Goal: Task Accomplishment & Management: Complete application form

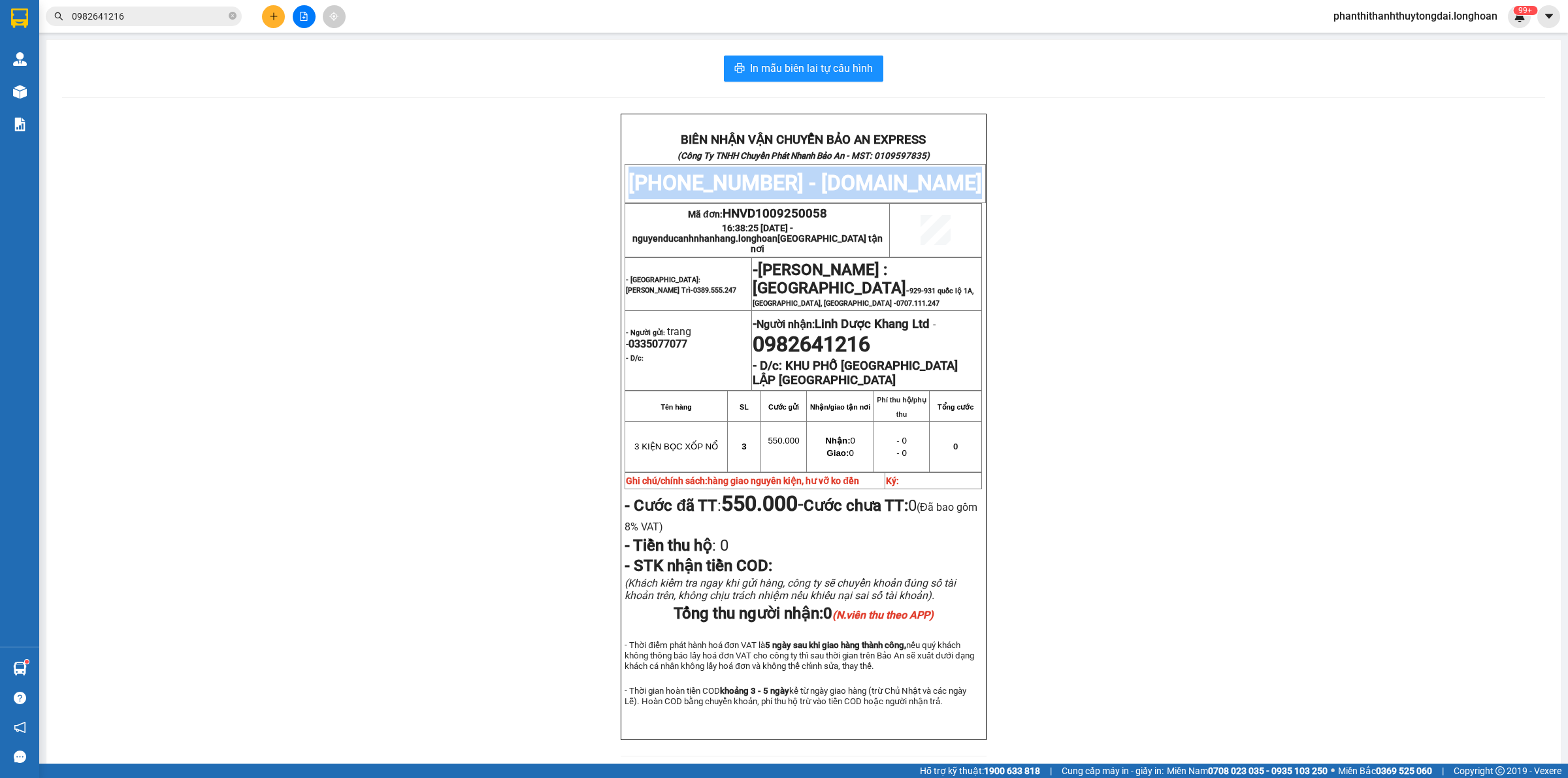
click at [270, 17] on icon "plus" at bounding box center [273, 16] width 9 height 9
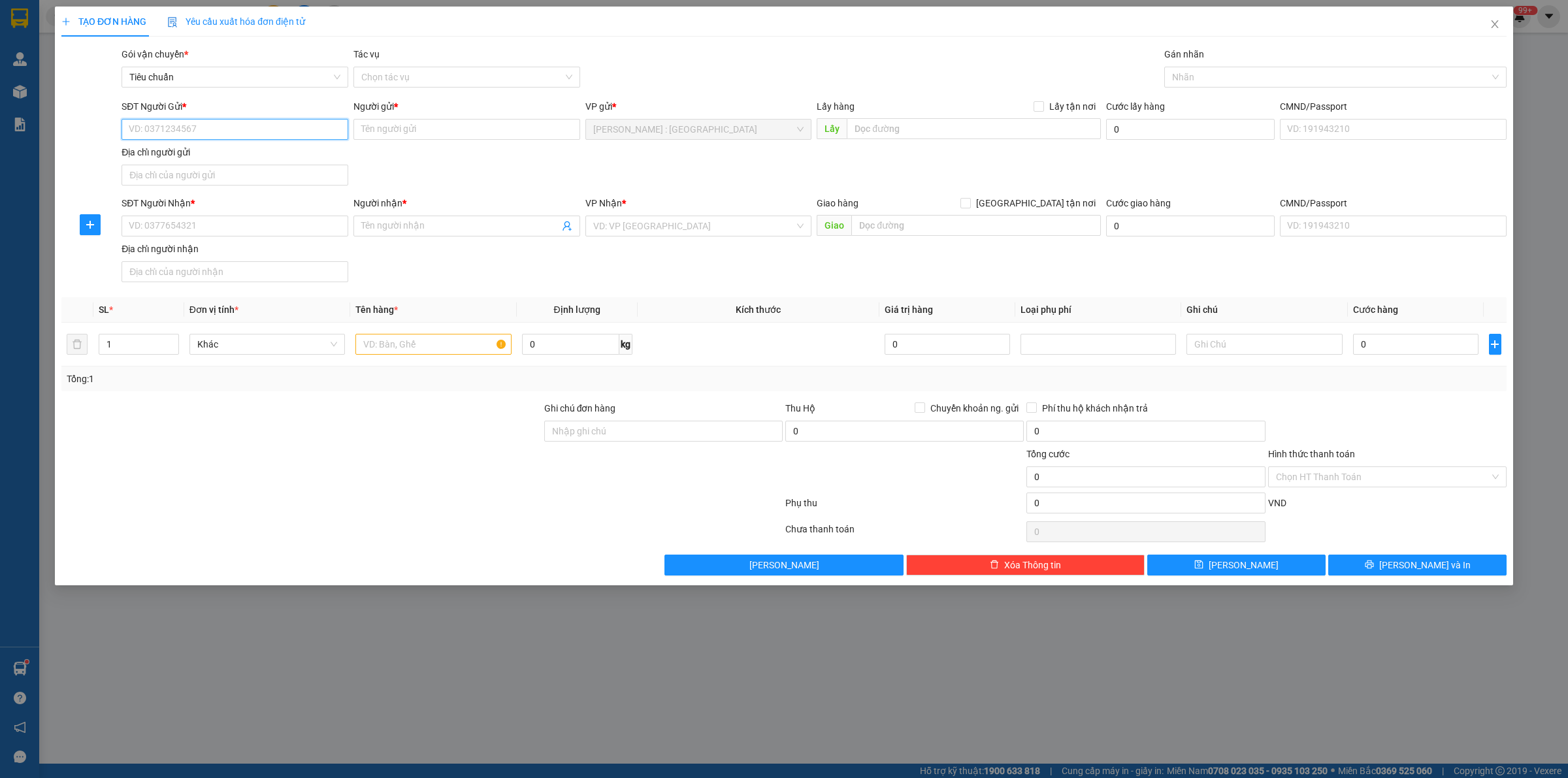
click at [296, 133] on input "SĐT Người Gửi *" at bounding box center [235, 128] width 226 height 21
paste input "0898615676"
type input "0898615676"
drag, startPoint x: 306, startPoint y: 217, endPoint x: 305, endPoint y: 226, distance: 9.1
click at [306, 224] on input "SĐT Người Nhận *" at bounding box center [235, 226] width 226 height 21
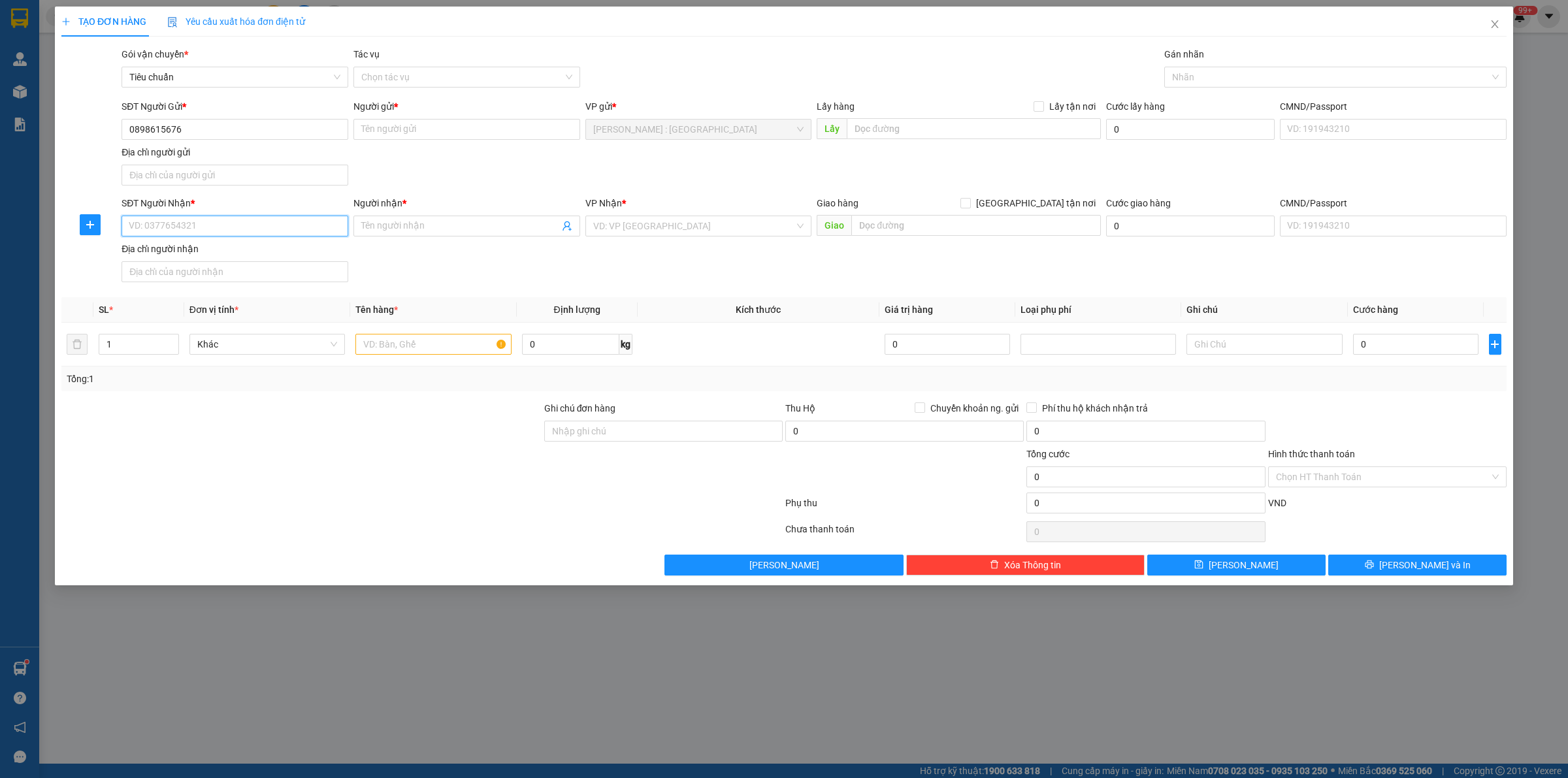
click at [305, 226] on input "SĐT Người Nhận *" at bounding box center [235, 226] width 226 height 21
paste input "0706066009"
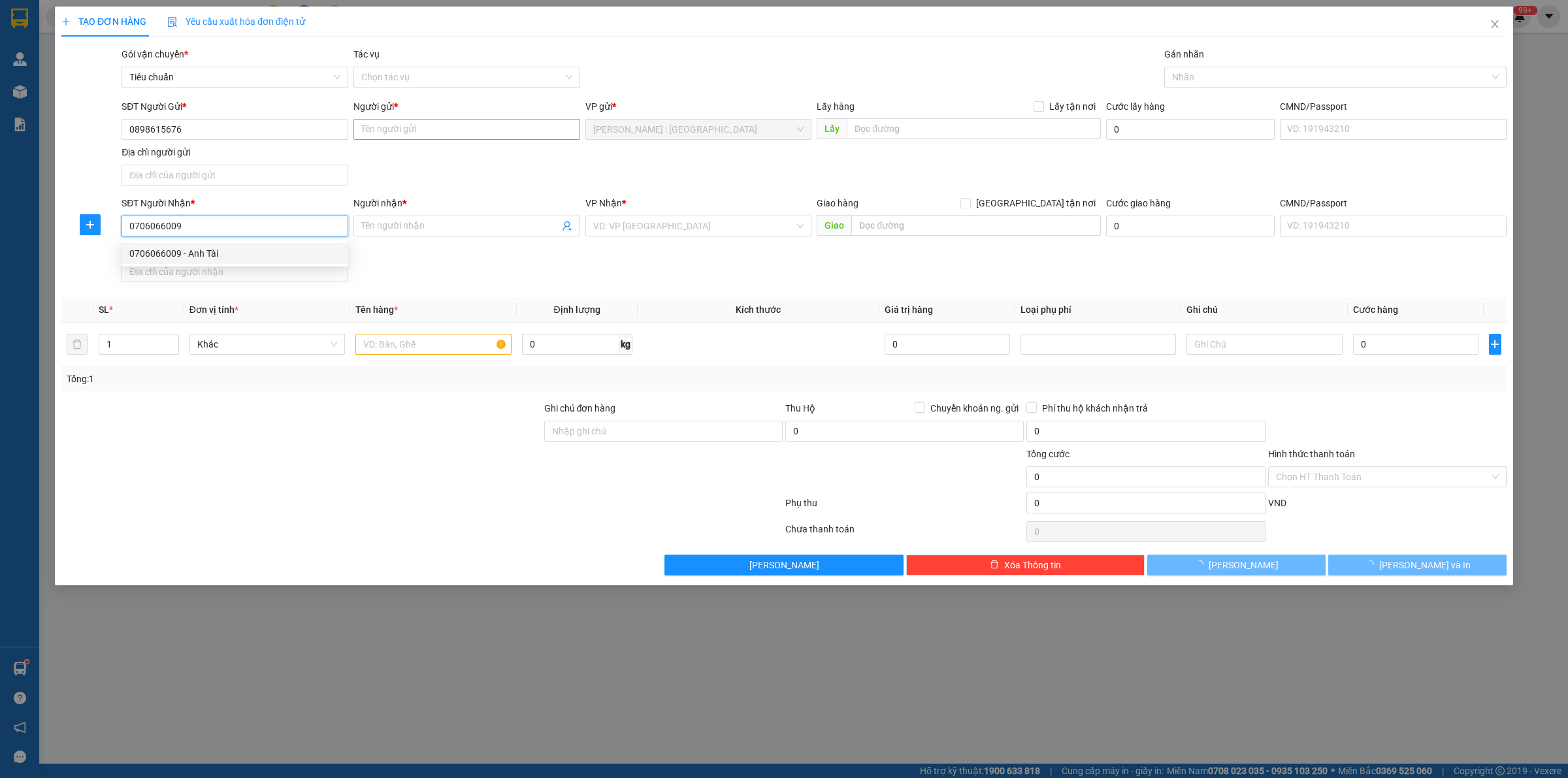
type input "0706066009"
click at [454, 129] on input "Người gửi *" at bounding box center [466, 128] width 226 height 21
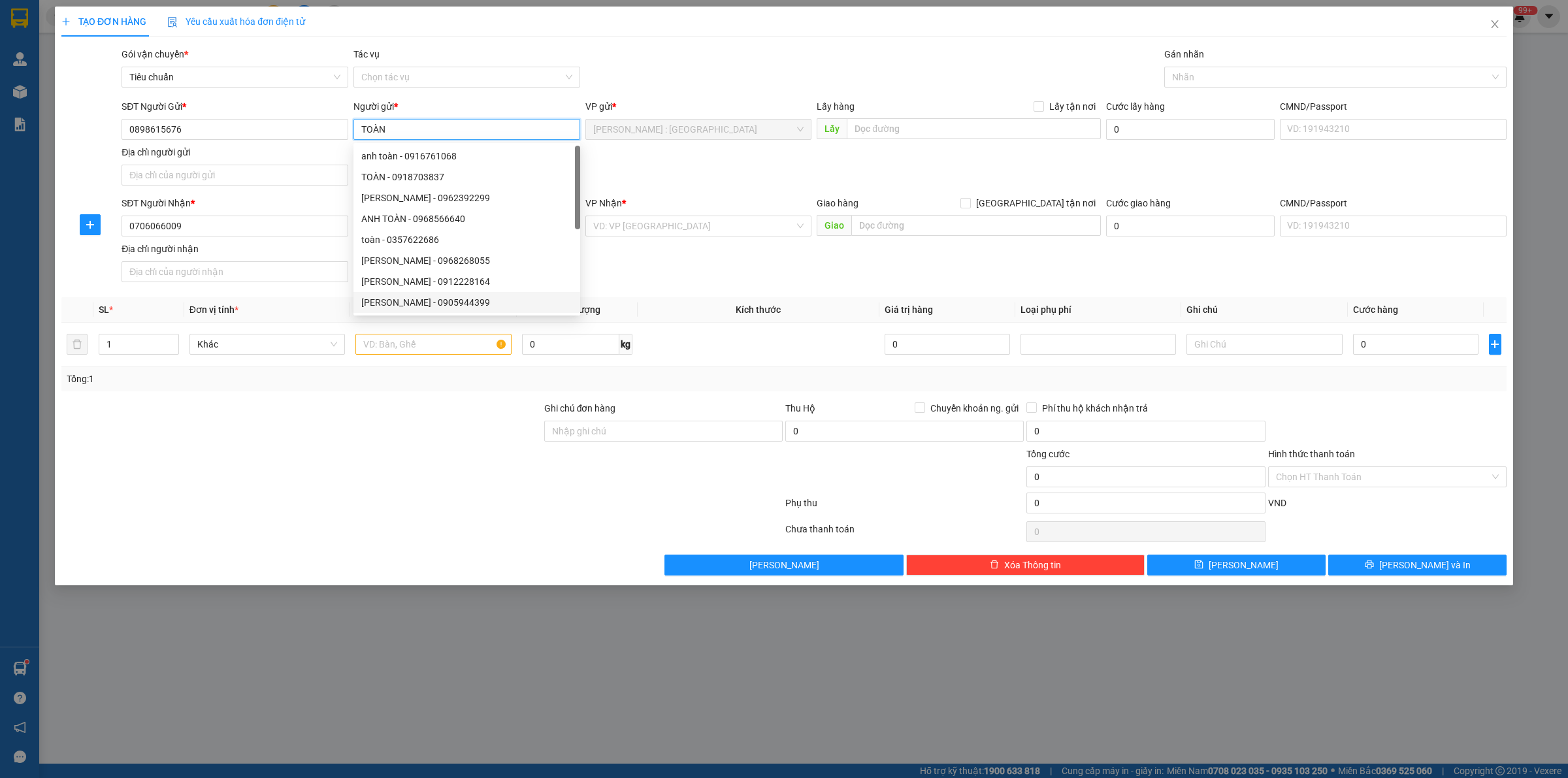
type input "TOÀN"
click at [418, 470] on div at bounding box center [301, 470] width 483 height 46
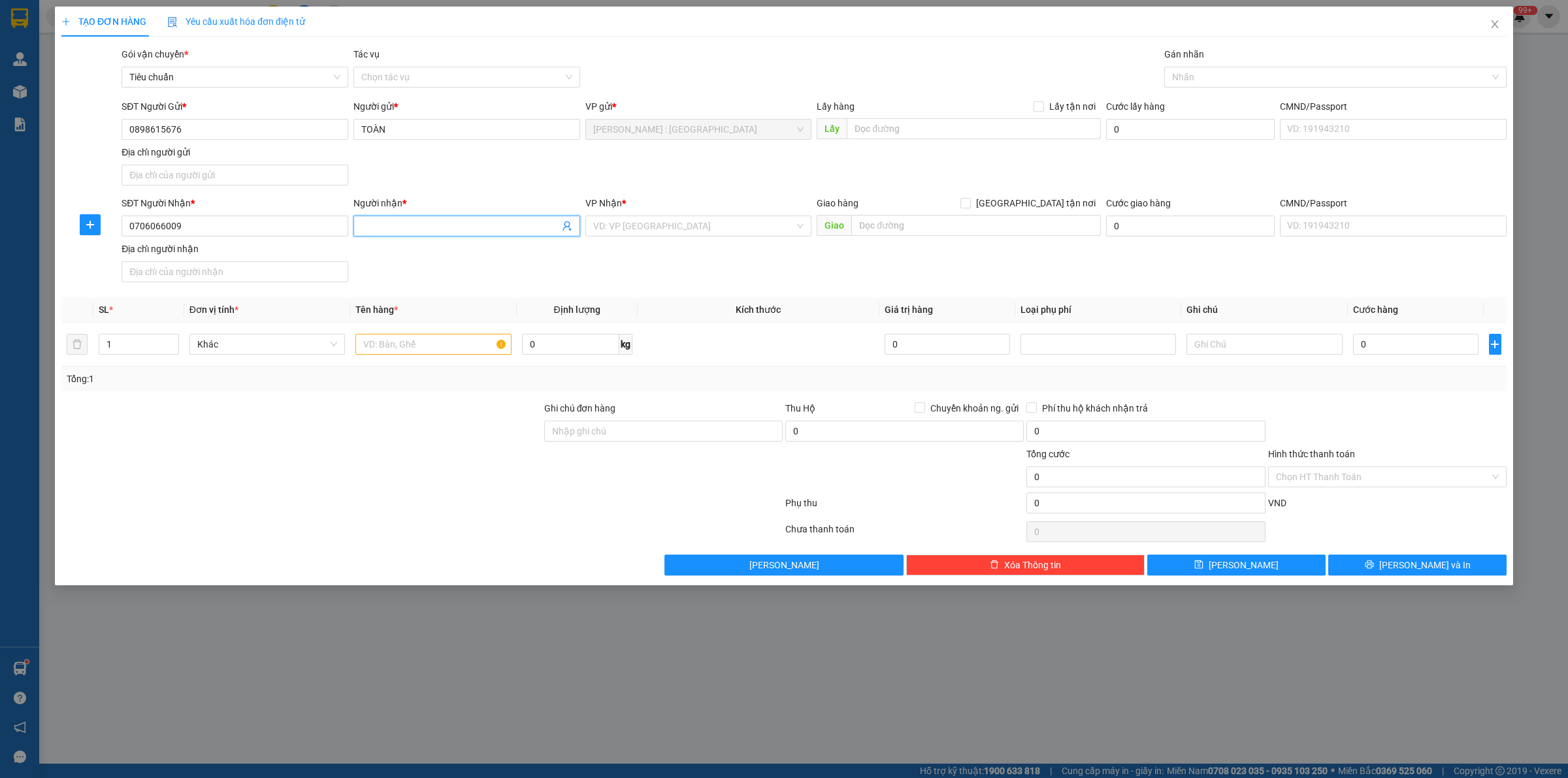
click at [417, 221] on input "Người nhận *" at bounding box center [460, 226] width 198 height 14
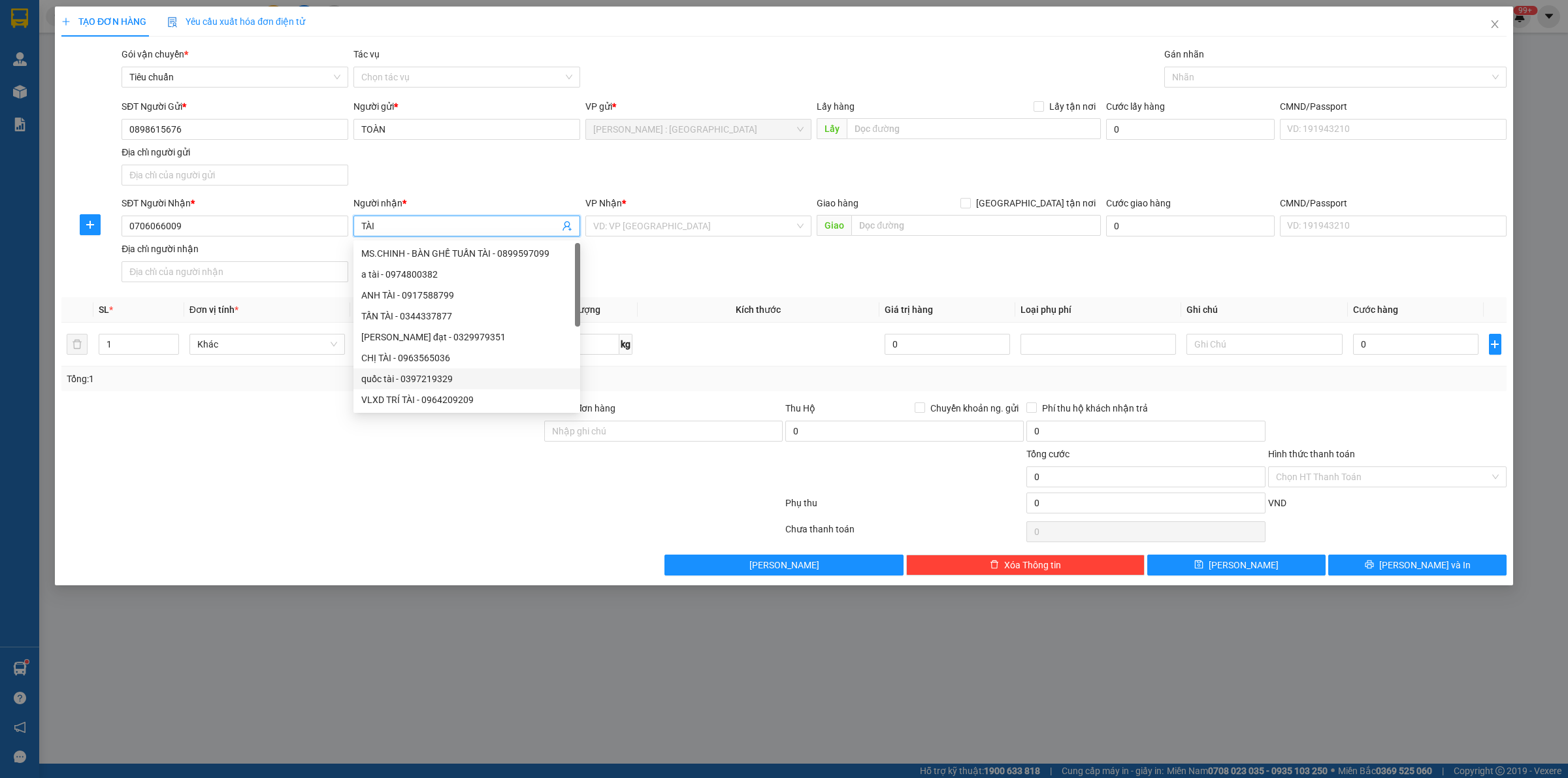
type input "TÀI"
click at [430, 687] on div "TẠO ĐƠN HÀNG Yêu cầu xuất hóa đơn điện tử Transit Pickup Surcharge Ids Transit …" at bounding box center [784, 389] width 1568 height 778
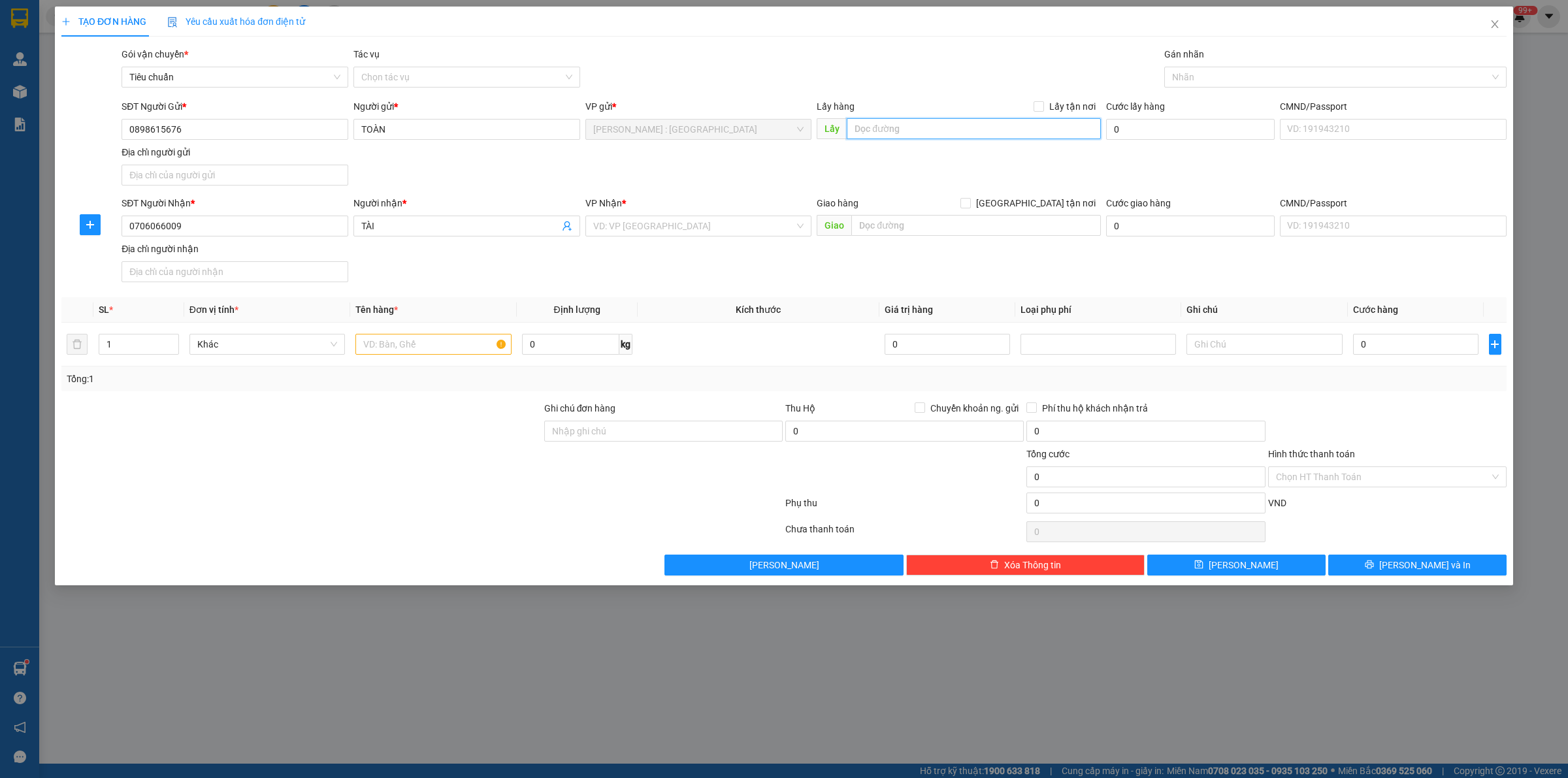
click at [987, 134] on input "text" at bounding box center [973, 128] width 254 height 21
paste input "Đón: 19 [PERSON_NAME] bình biên hòa đồng nai"
type input "Đón: 19 [PERSON_NAME] bình biên hòa đồng nai"
click at [936, 224] on input "text" at bounding box center [976, 225] width 250 height 21
paste input "Trả: 108 [PERSON_NAME] [GEOGRAPHIC_DATA]"
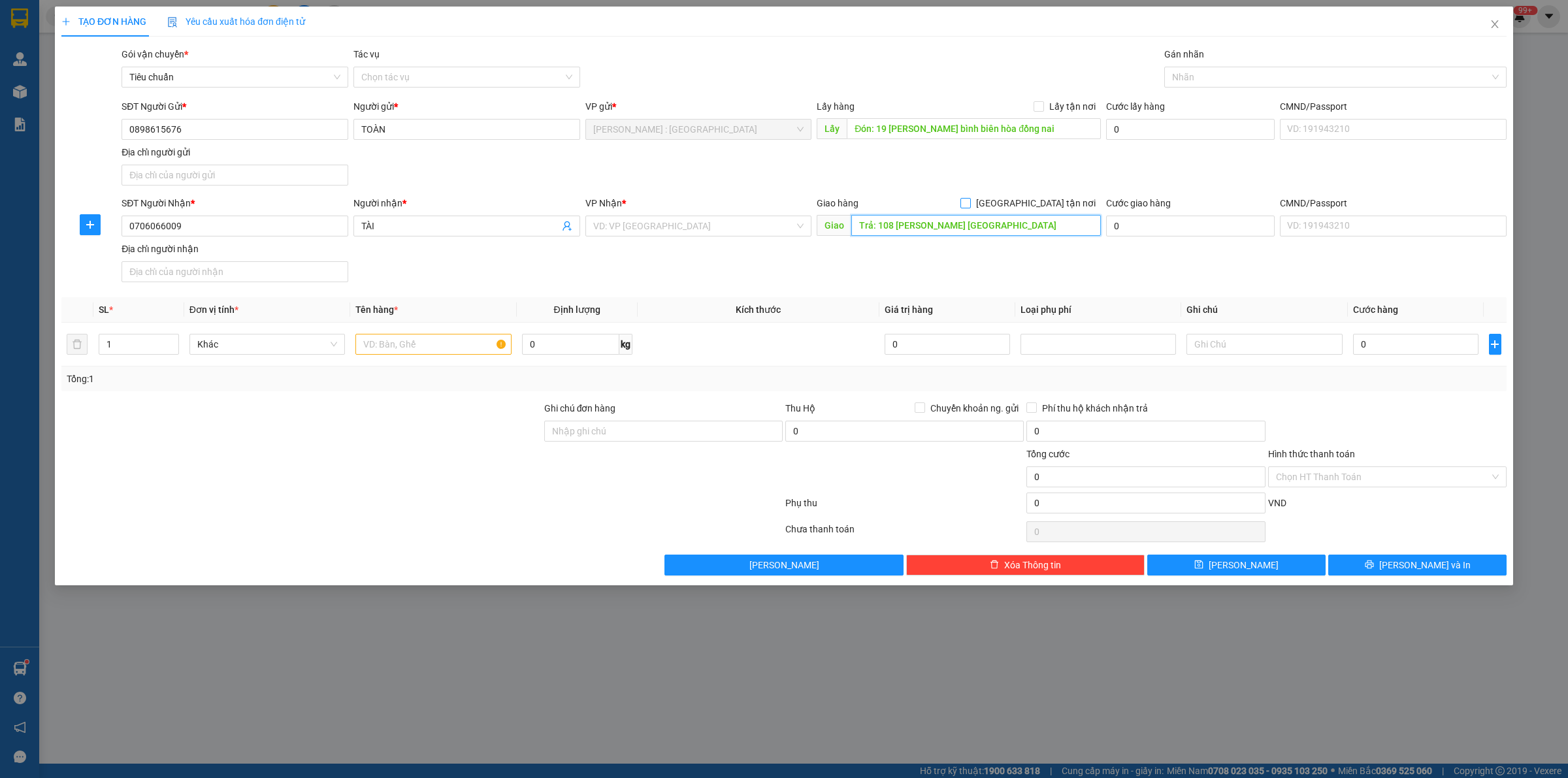
type input "Trả: 108 [PERSON_NAME] [GEOGRAPHIC_DATA]"
click at [969, 198] on input "[GEOGRAPHIC_DATA] tận nơi" at bounding box center [964, 202] width 9 height 9
checkbox input "true"
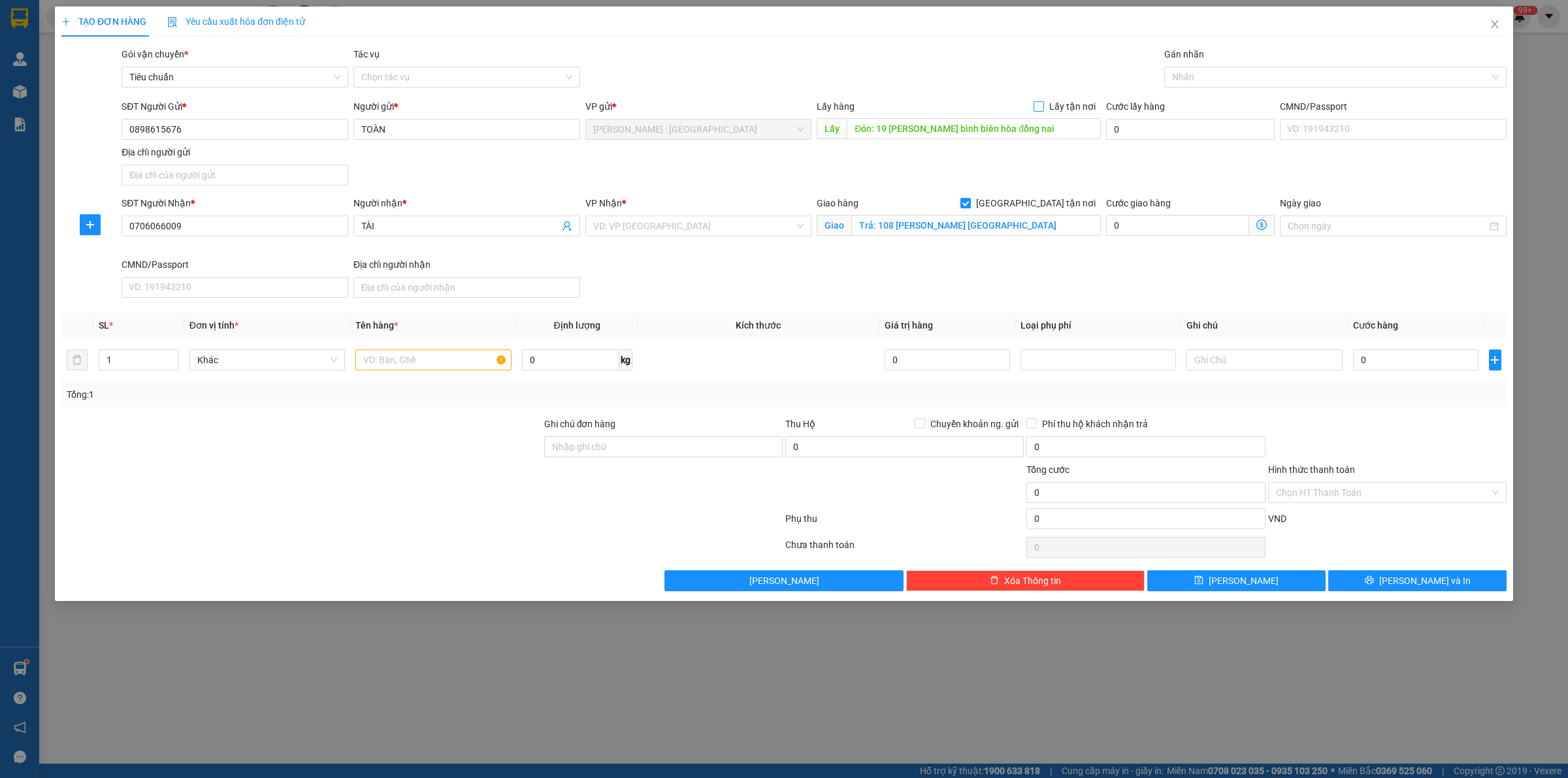
click at [1036, 109] on input "Lấy tận nơi" at bounding box center [1038, 105] width 9 height 9
checkbox input "true"
drag, startPoint x: 1214, startPoint y: 75, endPoint x: 1227, endPoint y: 85, distance: 16.4
click at [1219, 75] on div at bounding box center [1329, 77] width 323 height 16
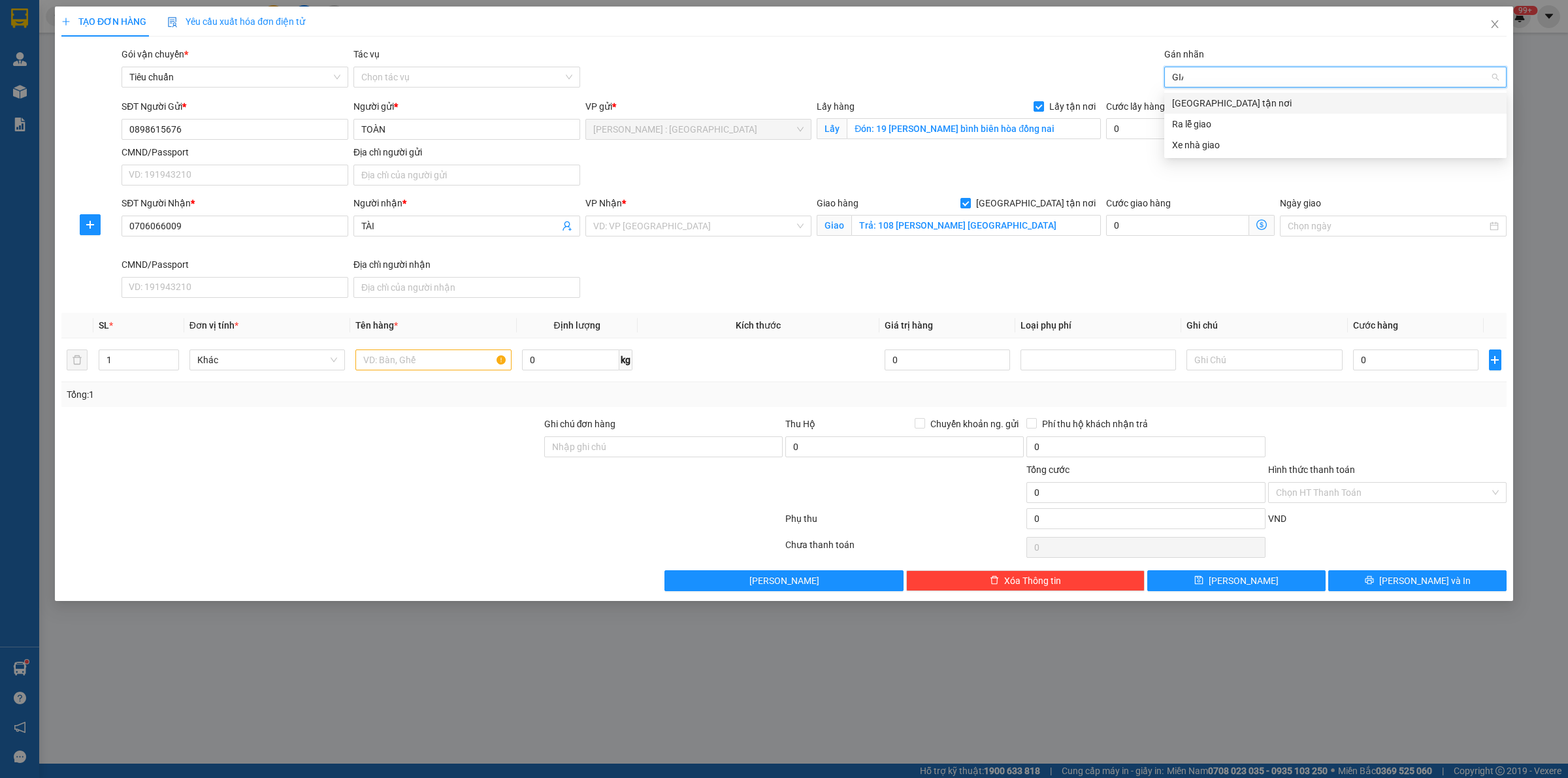
type input "GIAO"
click at [1239, 108] on div "[GEOGRAPHIC_DATA] tận nơi" at bounding box center [1335, 103] width 327 height 14
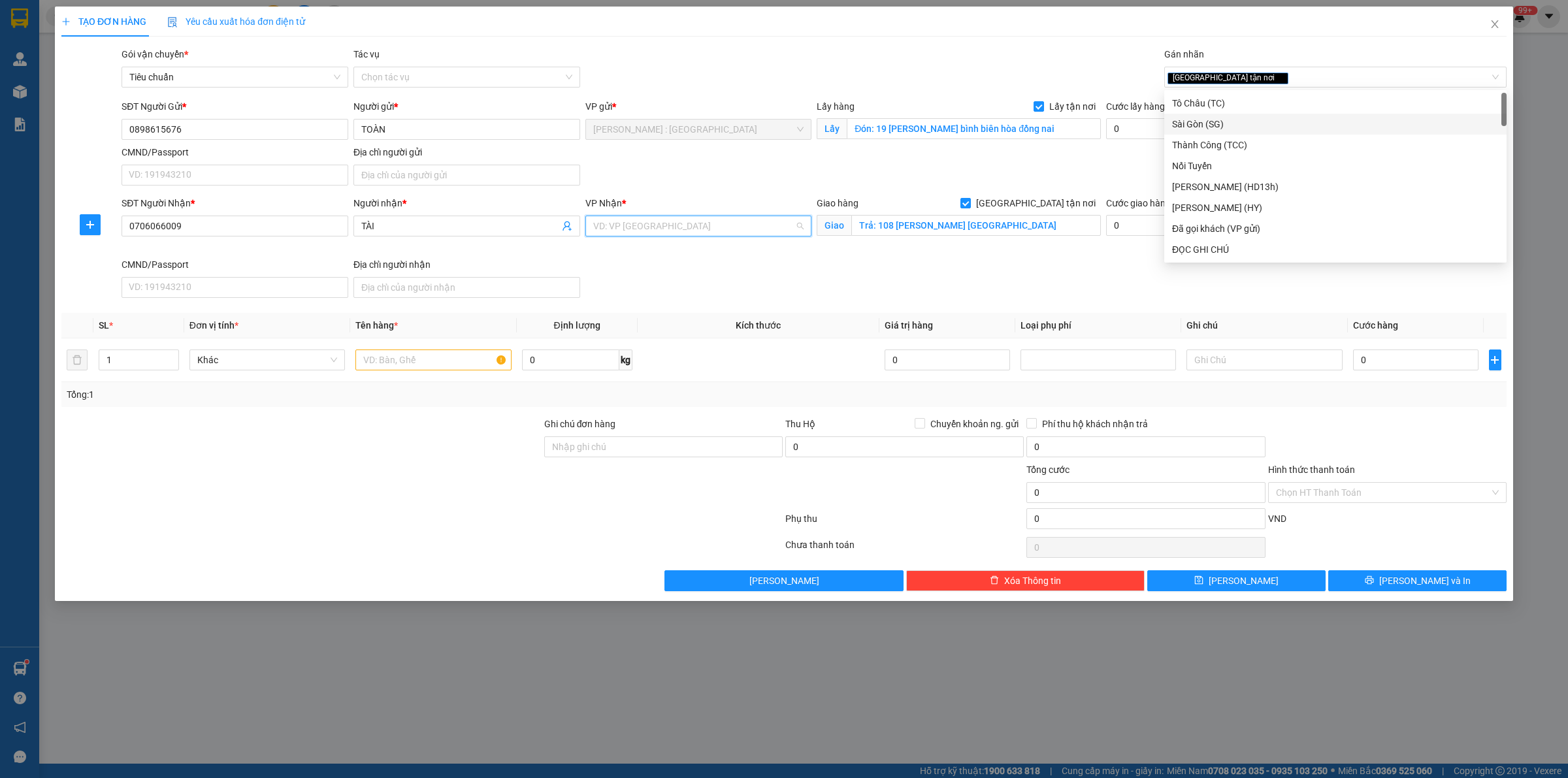
click at [762, 233] on input "search" at bounding box center [693, 226] width 202 height 20
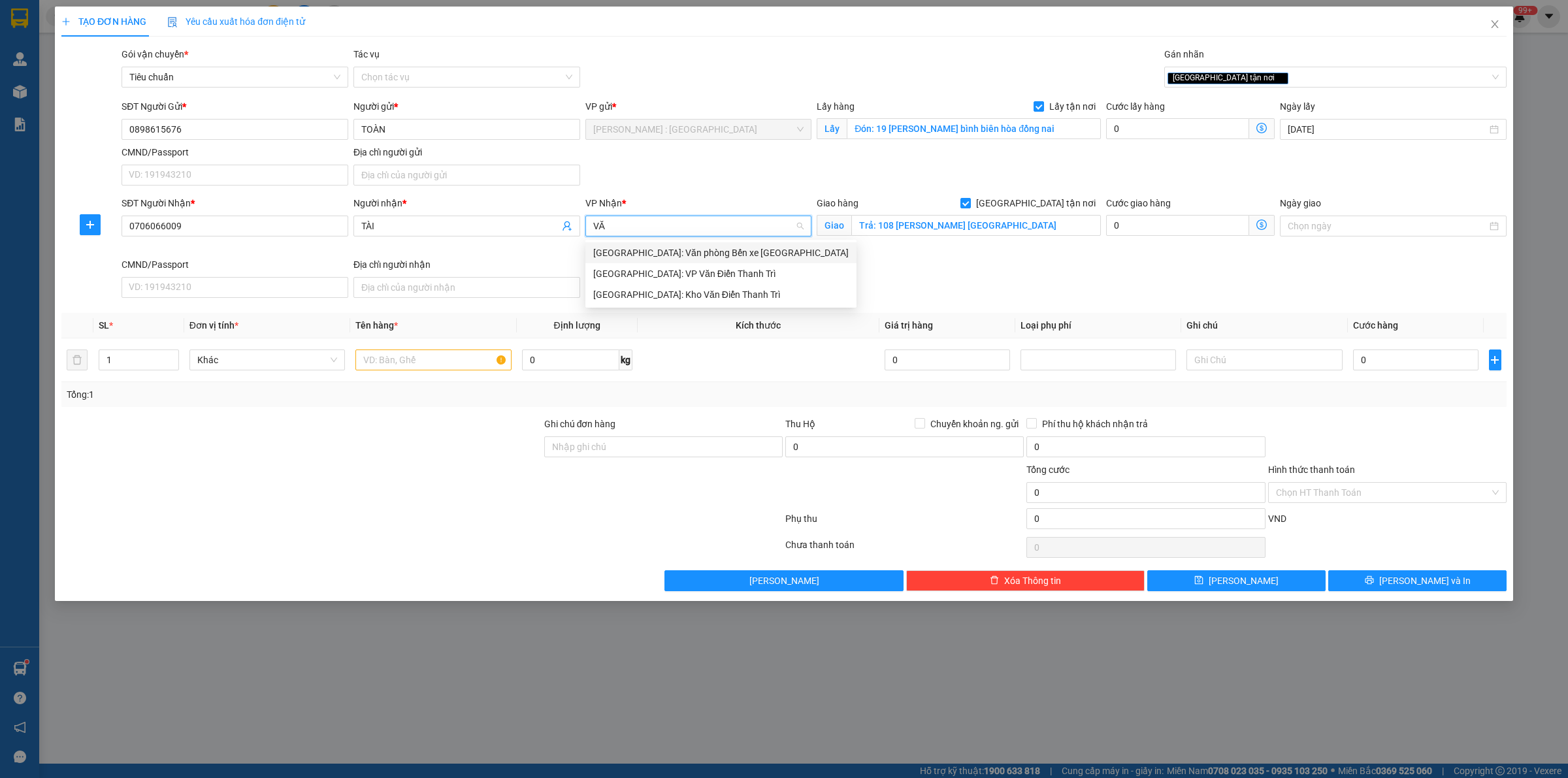
type input "V"
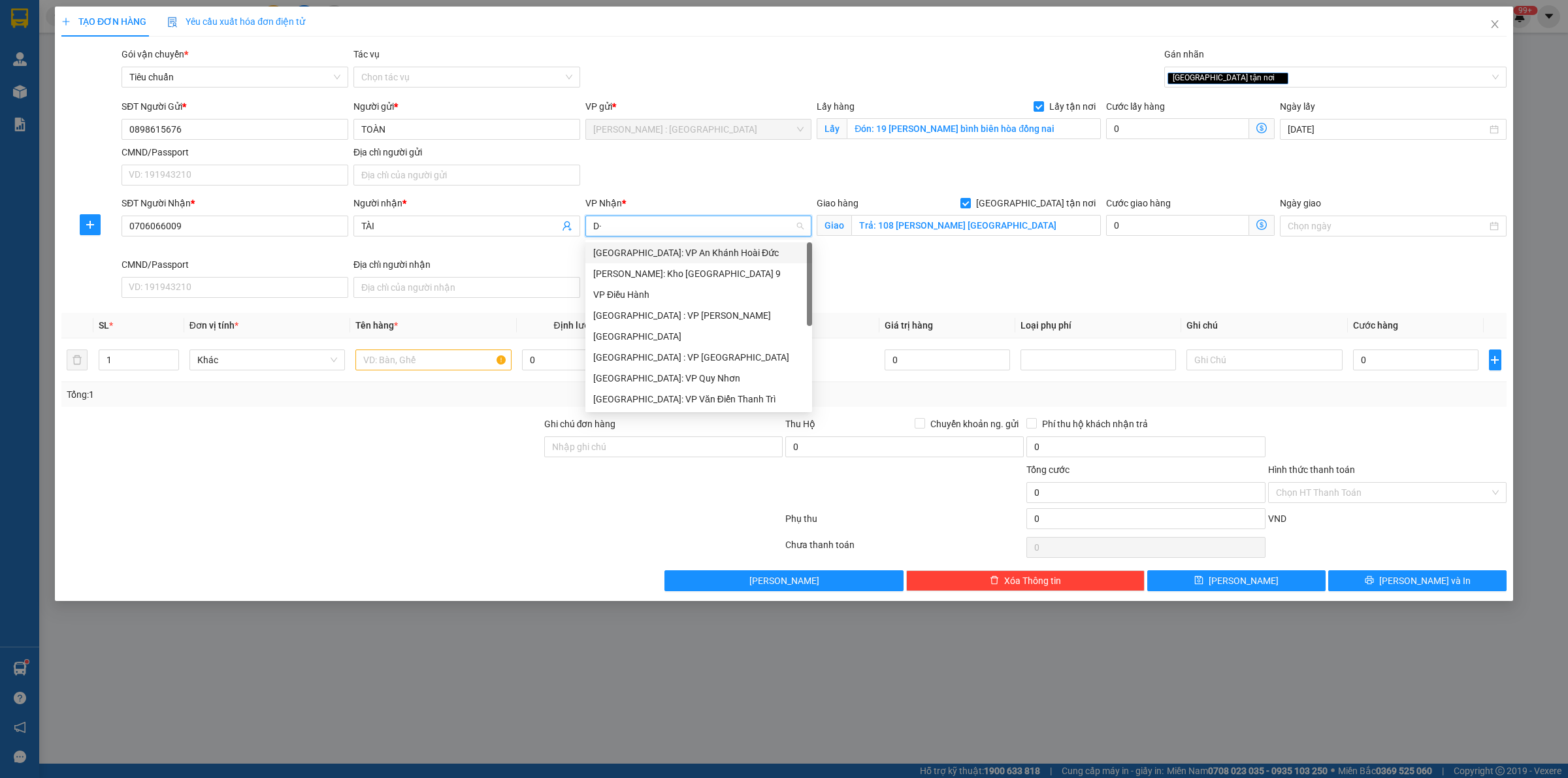
type input "D"
type input "ĐÀ"
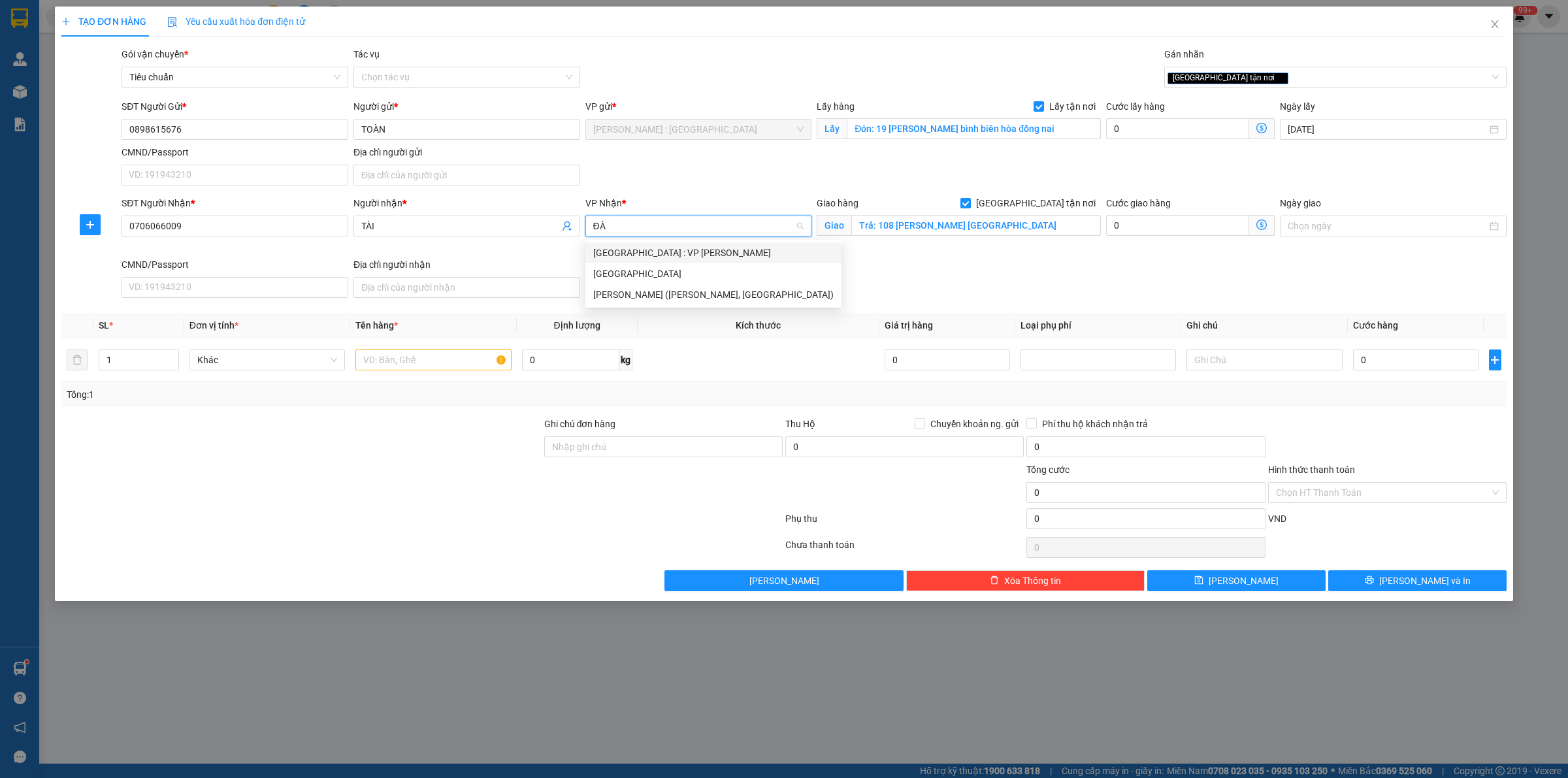
click at [784, 245] on div "[GEOGRAPHIC_DATA] : VP [PERSON_NAME]" at bounding box center [713, 252] width 240 height 14
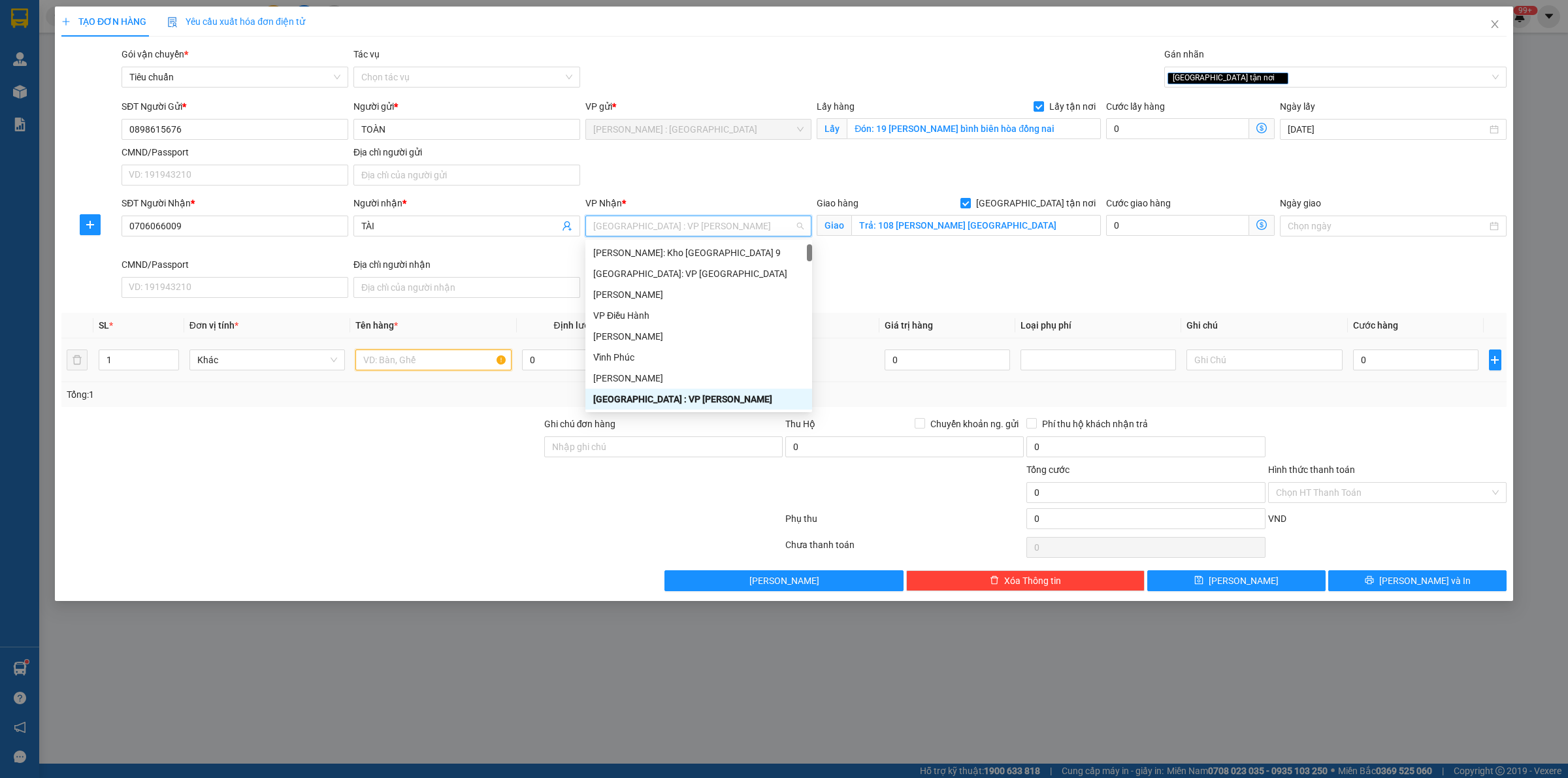
click at [436, 365] on input "text" at bounding box center [433, 359] width 156 height 21
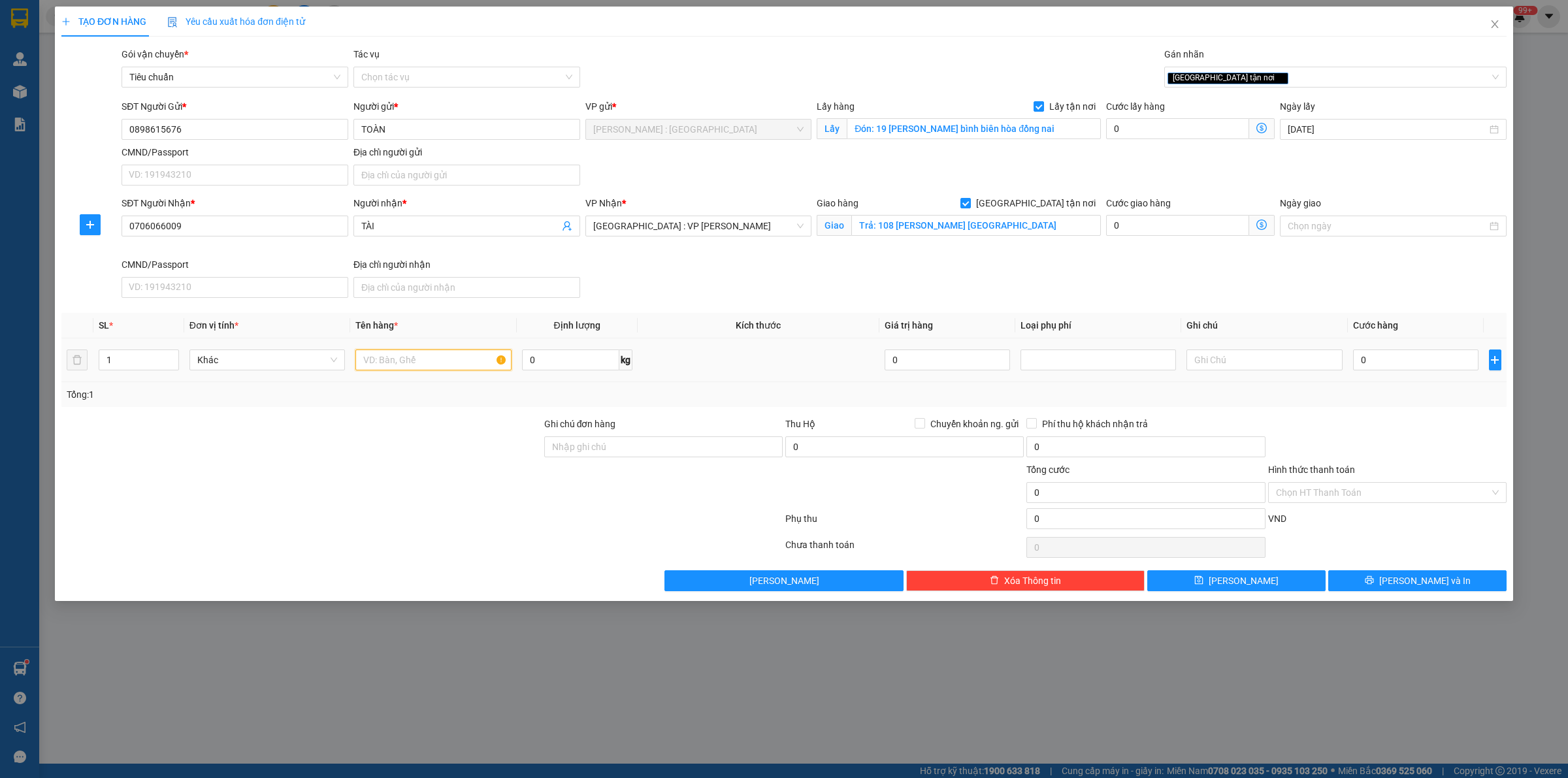
paste input "1 máy chạy"
click at [464, 366] on input "1 máy chạy A TOÀN" at bounding box center [433, 359] width 156 height 21
type input "1 máy chạy A XUÂN"
click at [1416, 360] on input "0" at bounding box center [1416, 359] width 125 height 21
type input "1"
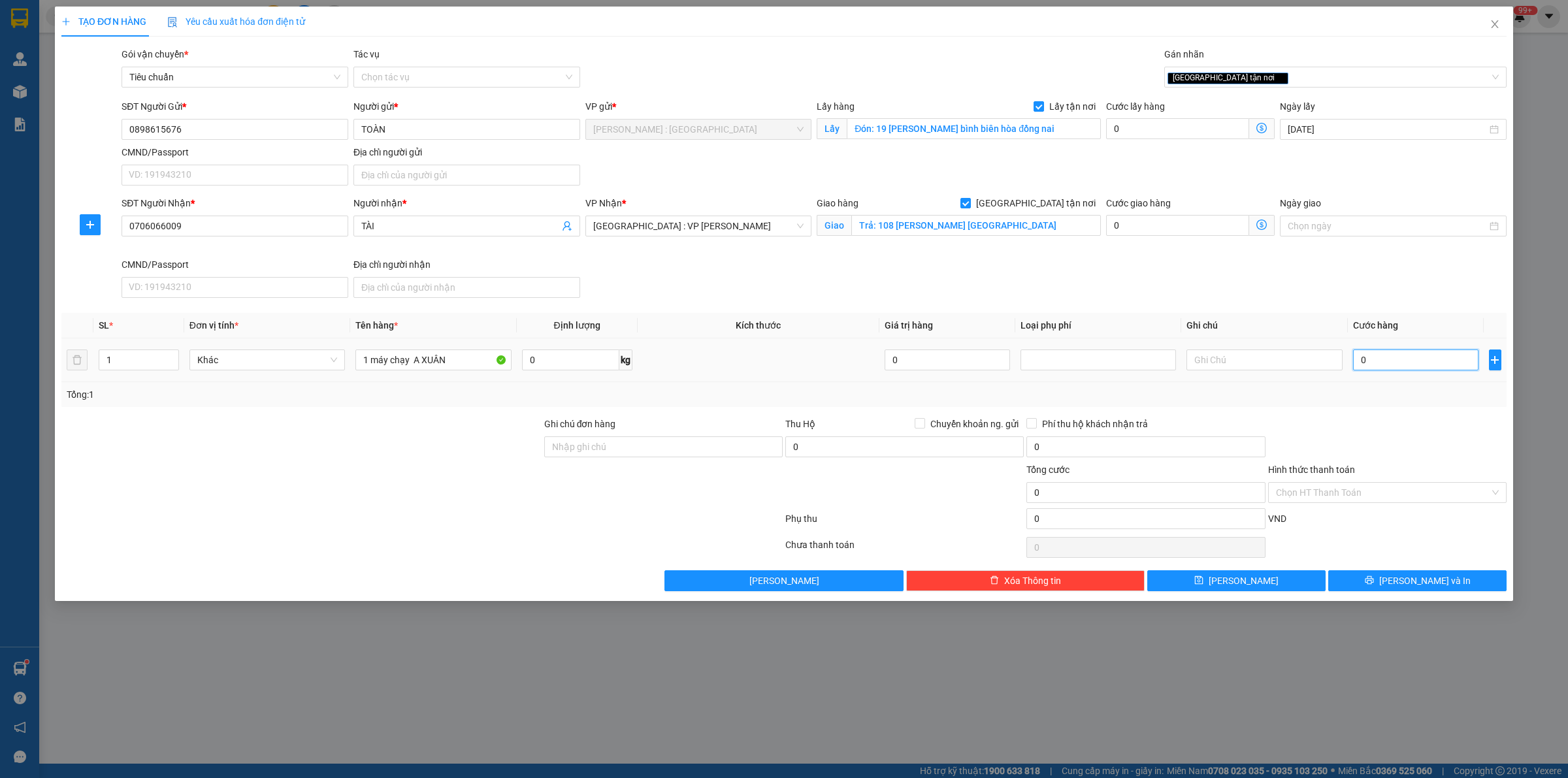
type input "1"
type input "12"
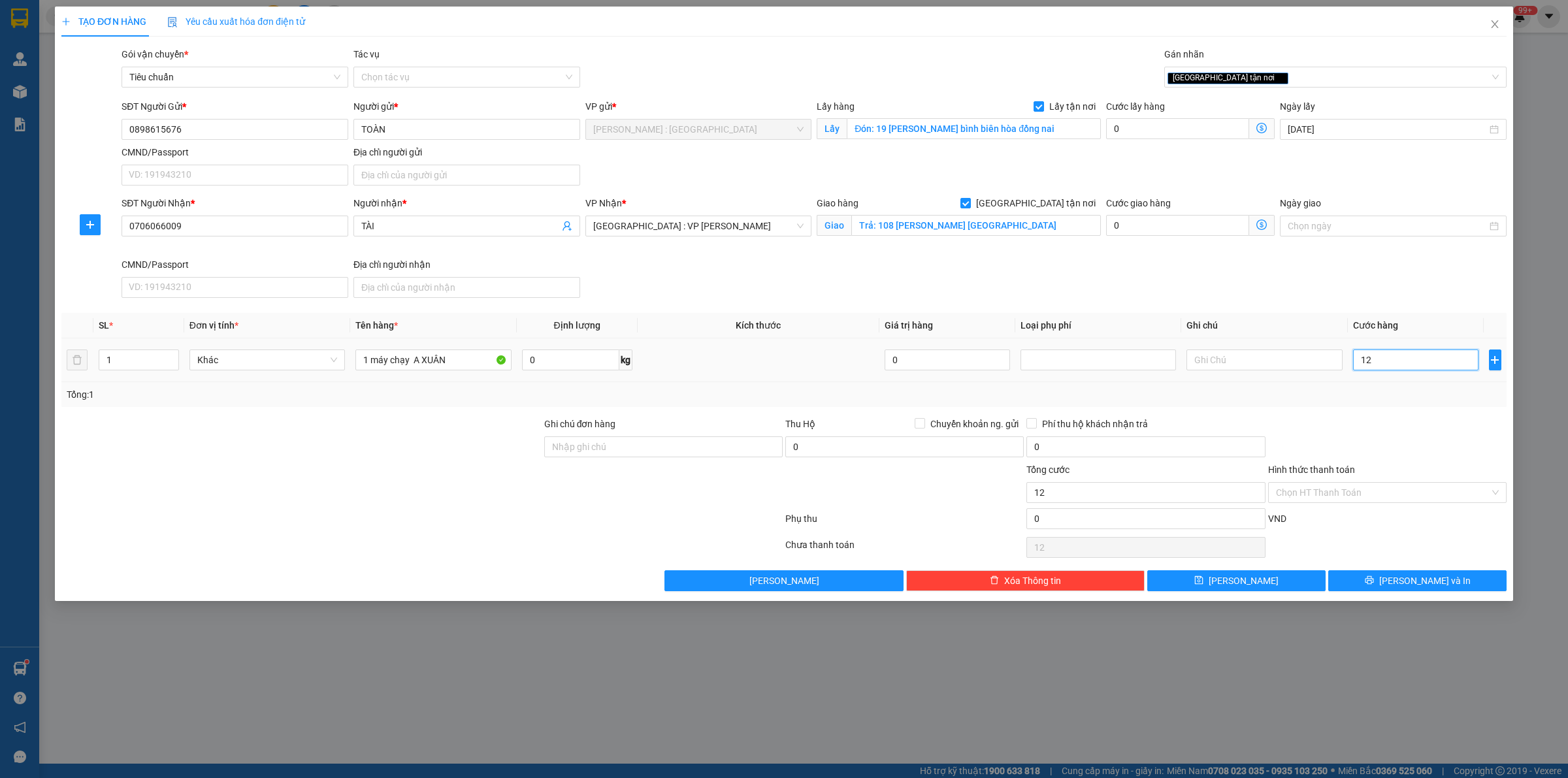
type input "120"
type input "1.200"
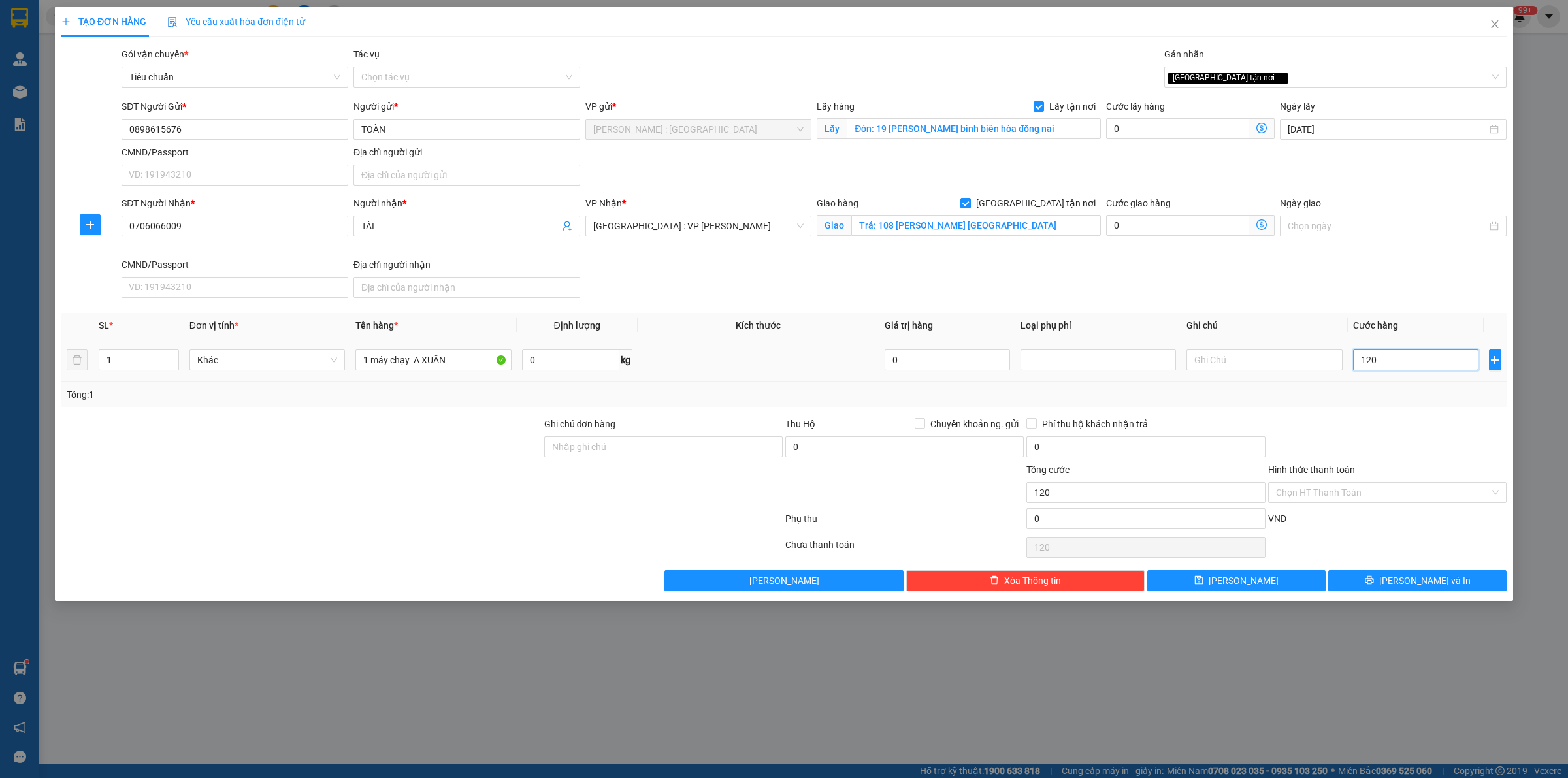
type input "1.200"
type input "120"
type input "12"
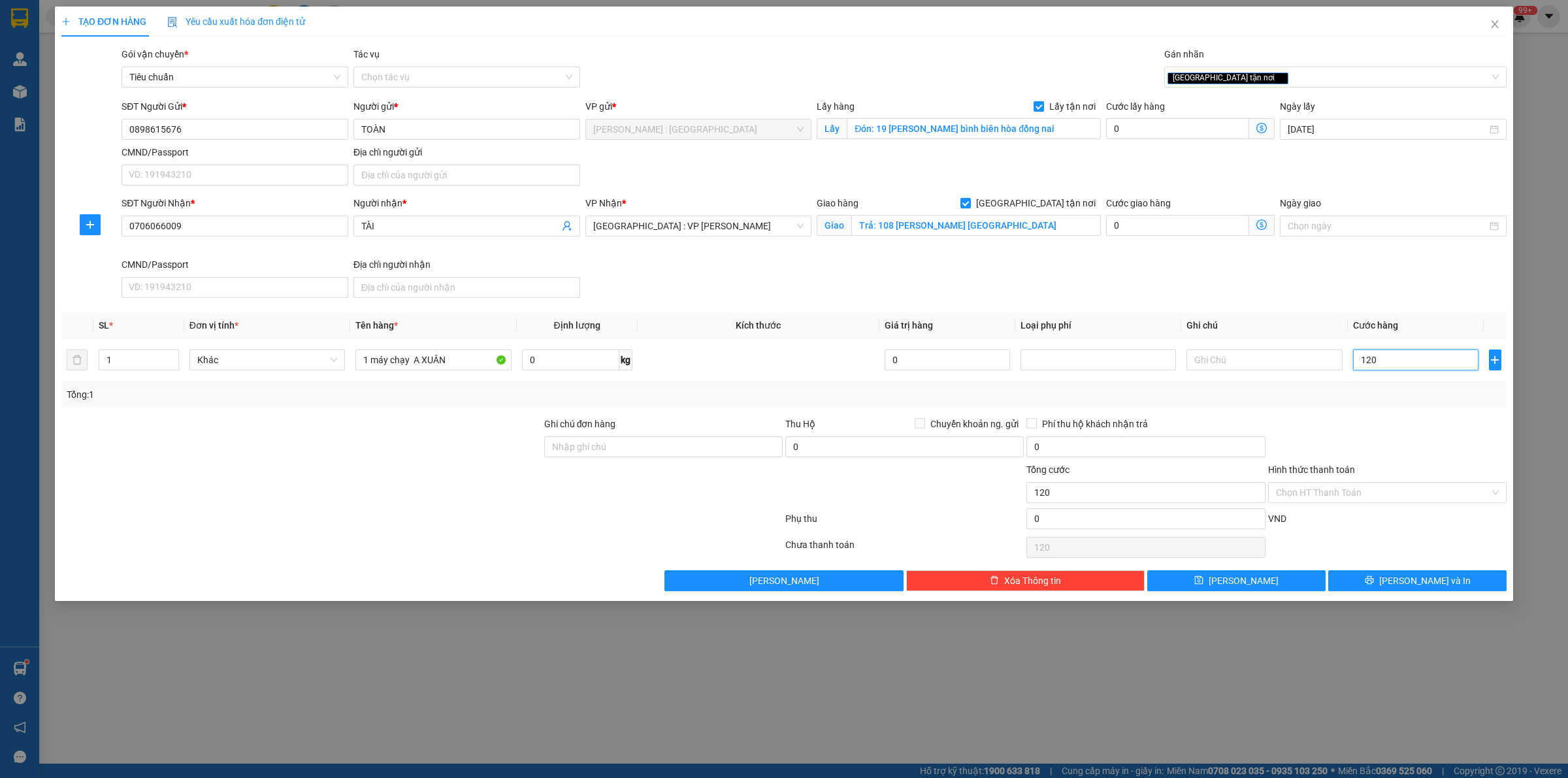
type input "12"
type input "1"
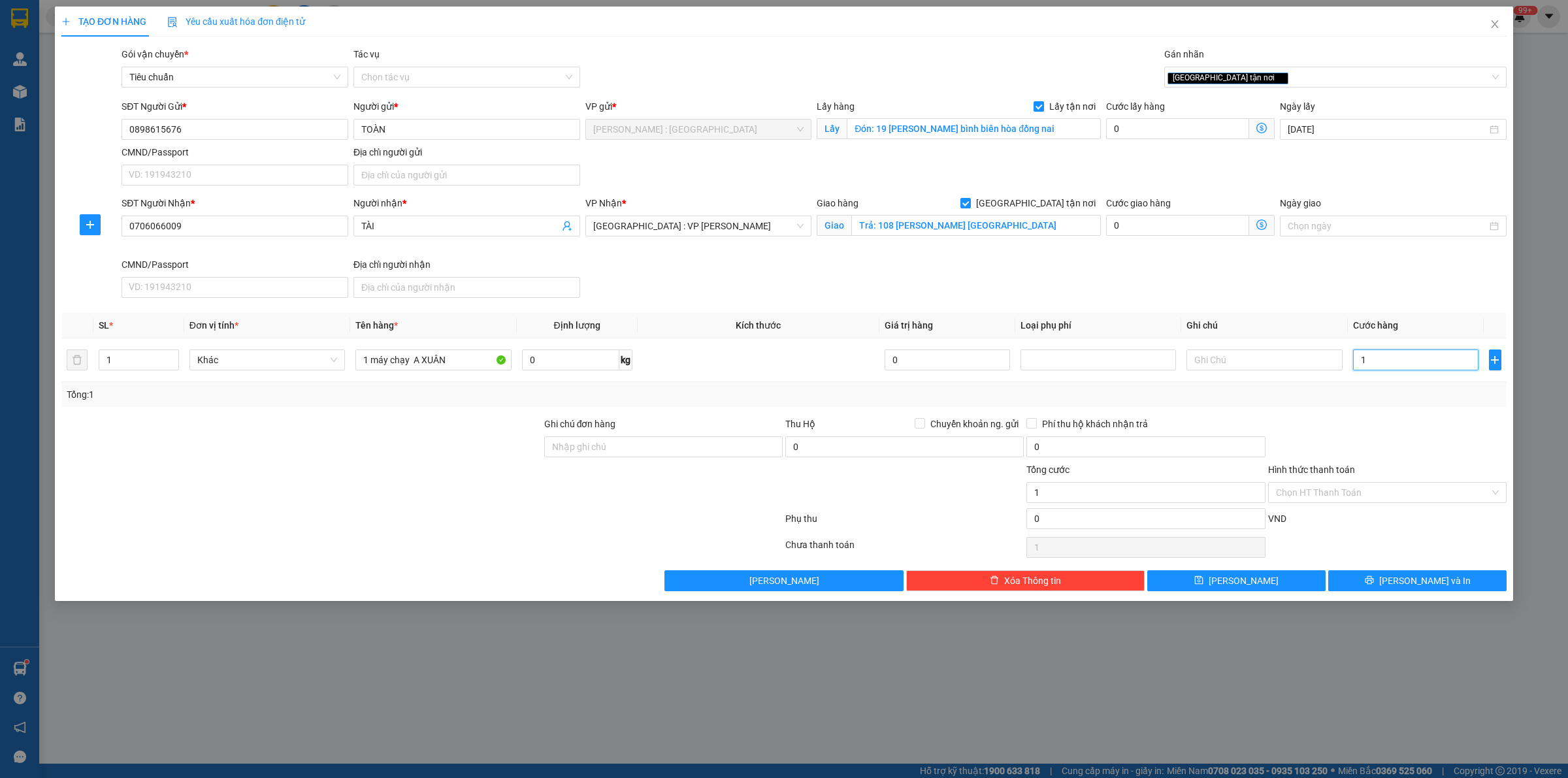
type input "13"
type input "130"
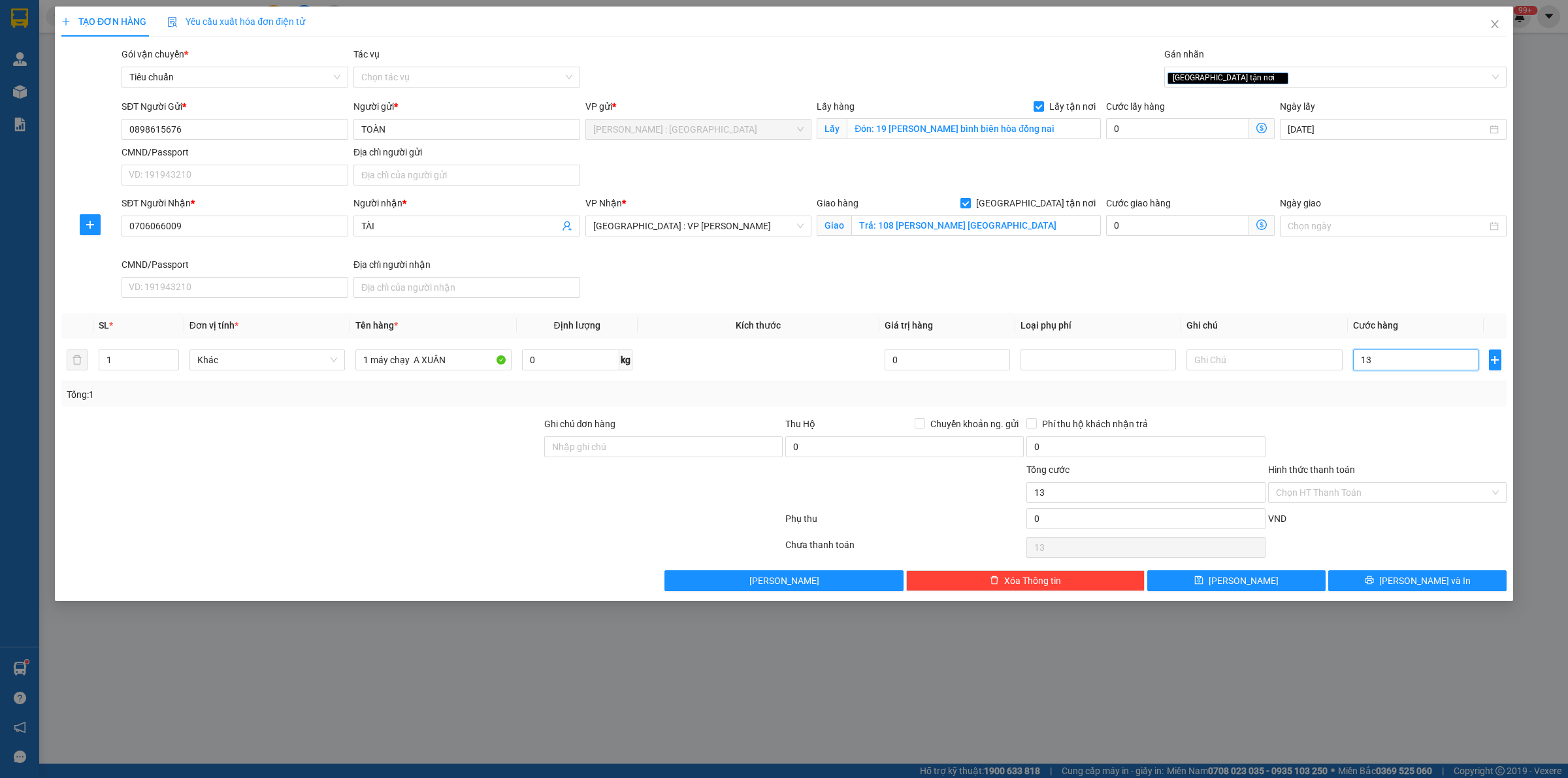
type input "130"
type input "1.300"
type input "1.300.000"
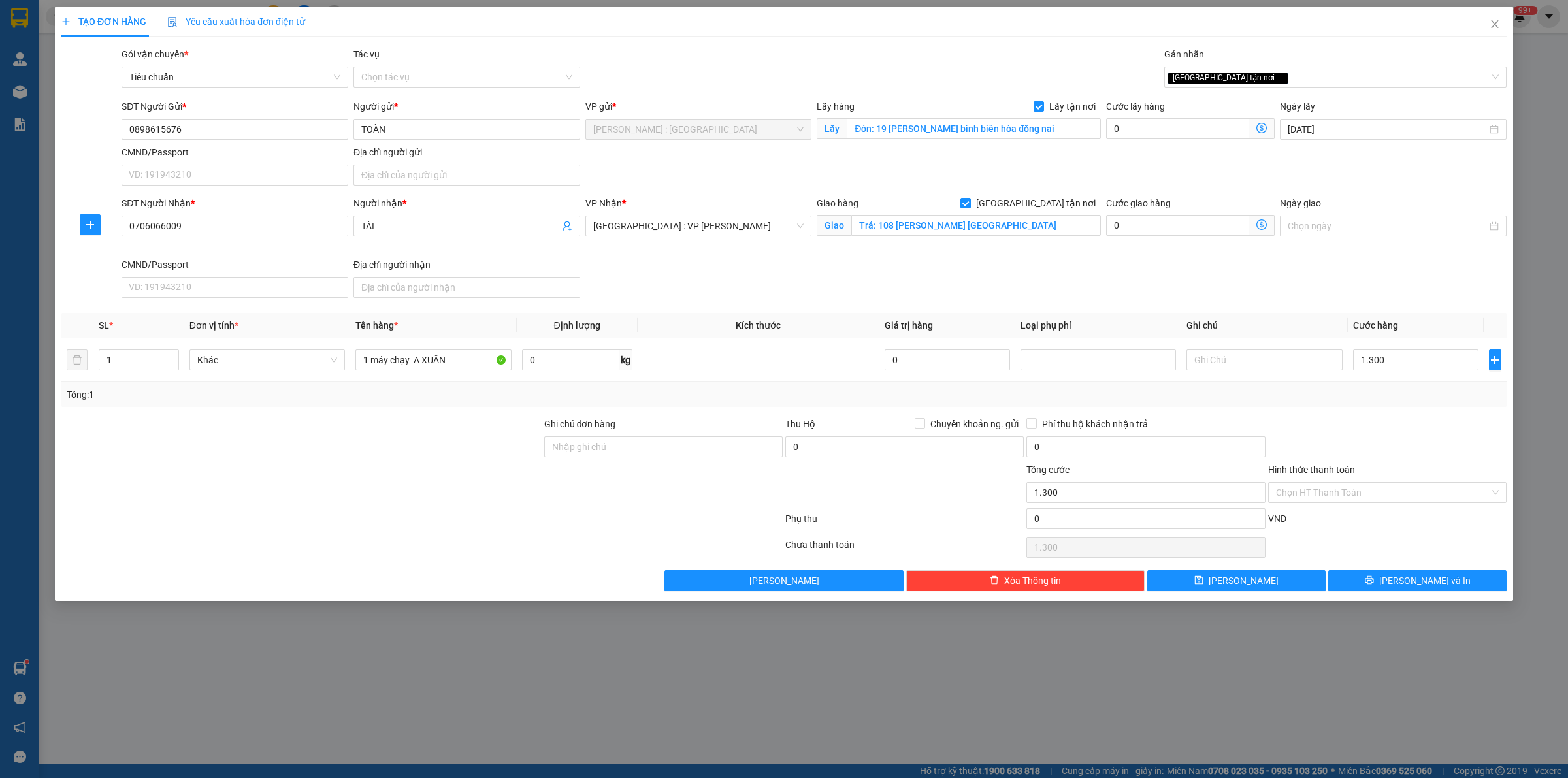
type input "1.300.000"
click at [1448, 435] on div at bounding box center [1387, 440] width 241 height 46
click at [1278, 595] on div "TẠO ĐƠN HÀNG Yêu cầu xuất hóa đơn điện tử Transit Pickup Surcharge Ids Transit …" at bounding box center [784, 304] width 1458 height 594
click at [1278, 585] on button "[PERSON_NAME]" at bounding box center [1236, 580] width 179 height 21
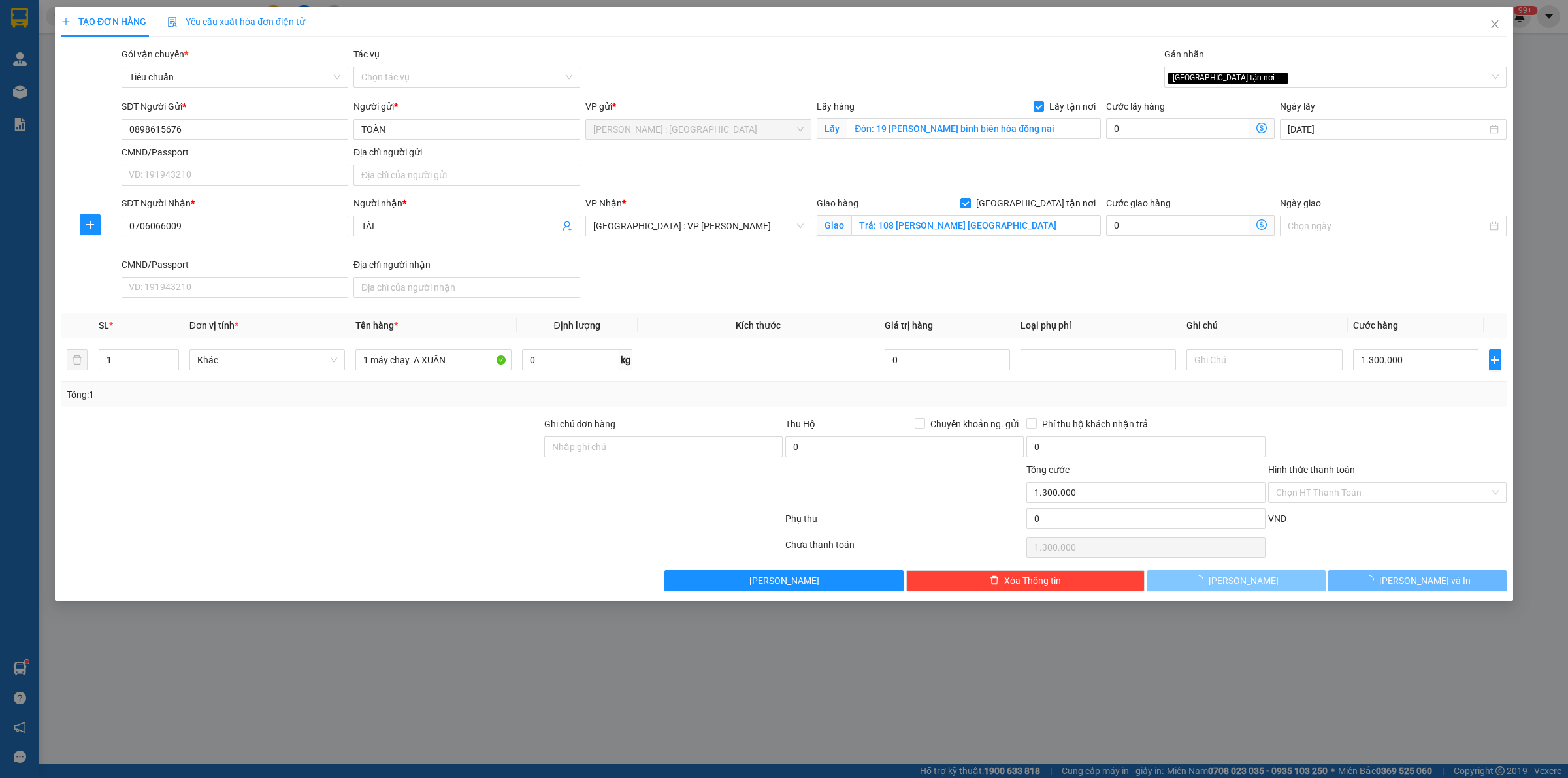
checkbox input "false"
type input "0"
